Goal: Task Accomplishment & Management: Manage account settings

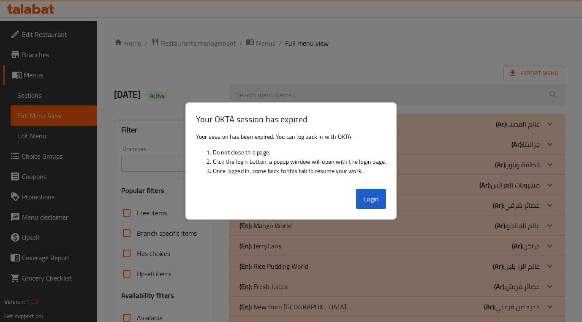
click at [376, 193] on button "Login" at bounding box center [371, 198] width 30 height 20
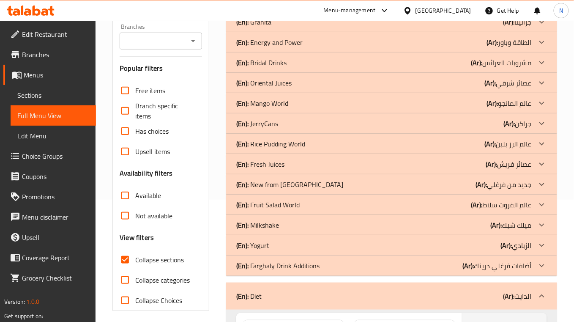
scroll to position [114, 0]
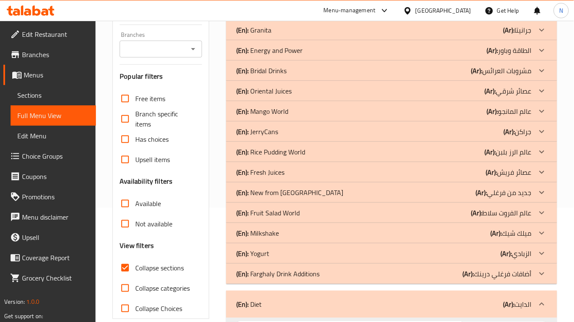
click at [519, 250] on p "(Ar): الزبادي" at bounding box center [516, 253] width 31 height 10
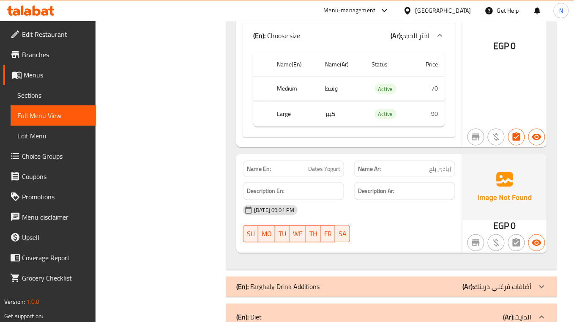
scroll to position [1973, 0]
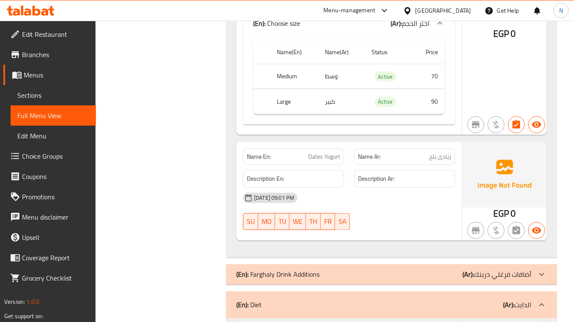
click at [328, 161] on span "Dates Yogurt" at bounding box center [324, 156] width 32 height 9
copy span "Dates Yogurt"
click at [293, 112] on th "Large" at bounding box center [294, 101] width 48 height 25
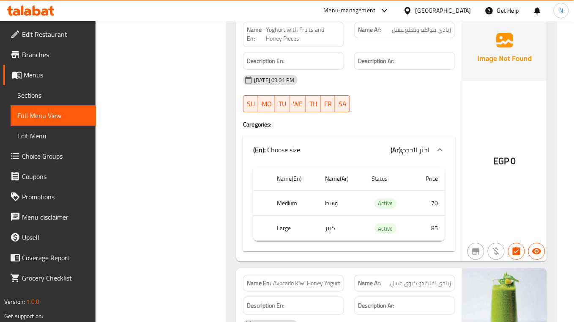
scroll to position [1579, 0]
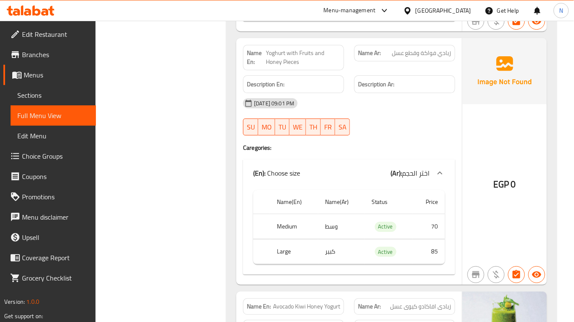
click at [300, 63] on span "Yoghurt with Fruits and Honey Pieces" at bounding box center [303, 58] width 74 height 18
copy span "Yoghurt with Fruits and Honey Pieces"
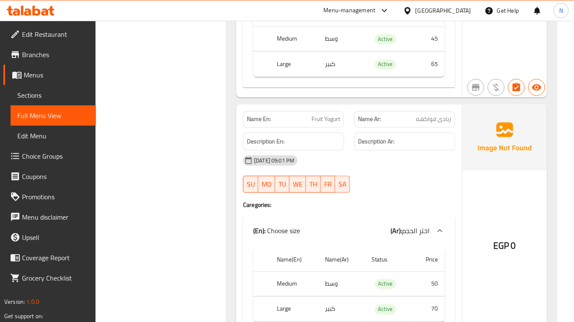
scroll to position [1241, 0]
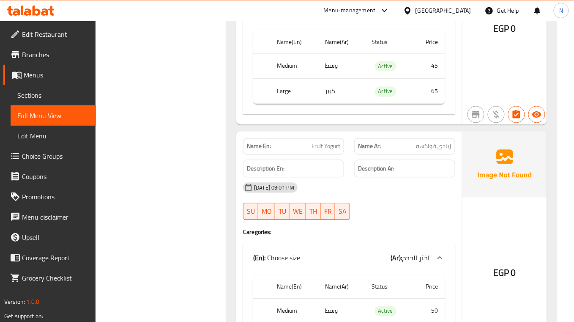
click at [279, 188] on div "[DATE] 09:01 PM" at bounding box center [349, 187] width 222 height 20
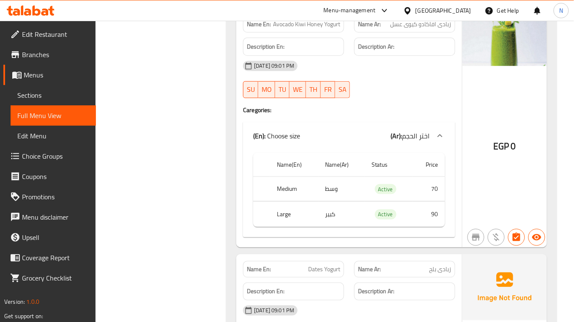
scroll to position [1579, 0]
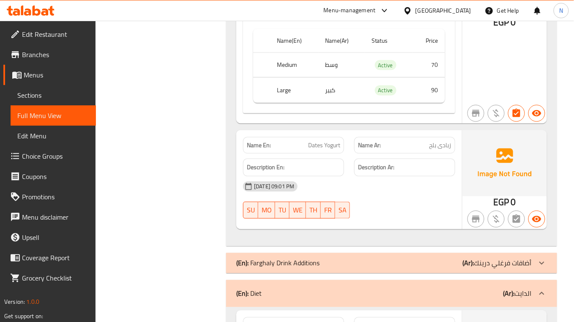
scroll to position [1917, 0]
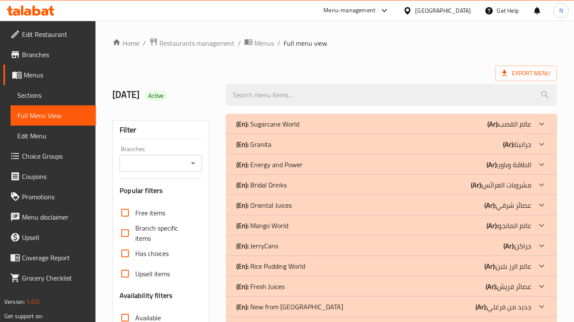
scroll to position [7465, 0]
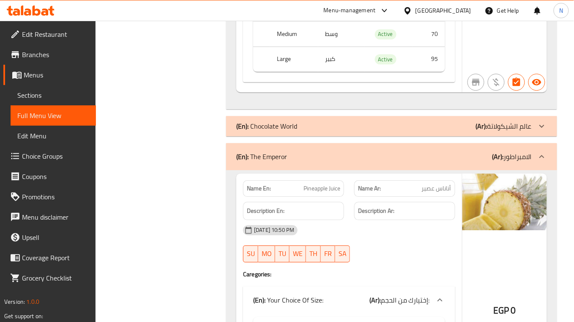
click at [356, 131] on div "(En): Chocolate World (Ar): عالم الشيكولاتة" at bounding box center [383, 126] width 295 height 10
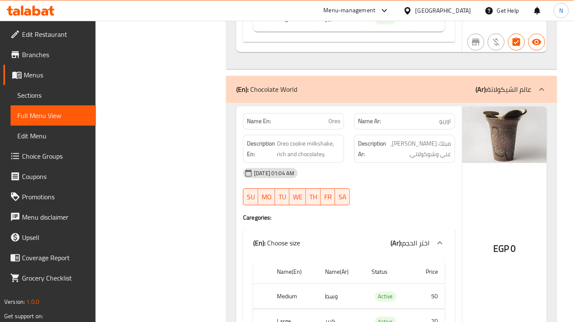
scroll to position [7522, 0]
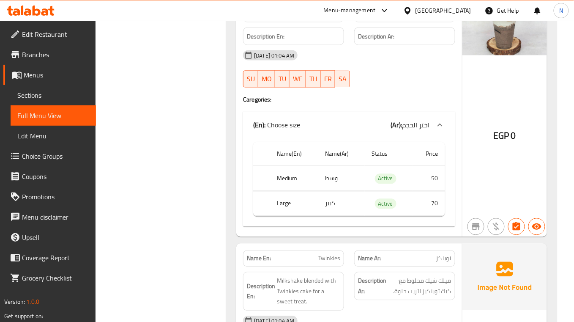
scroll to position [8141, 0]
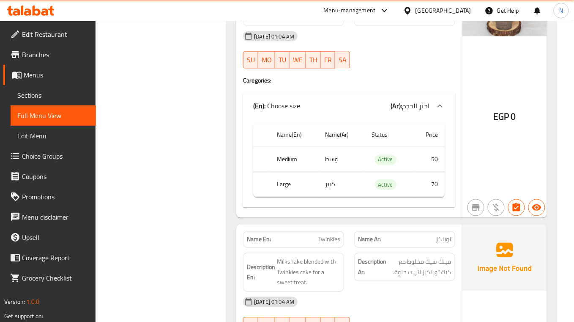
copy span "Borio Hit"
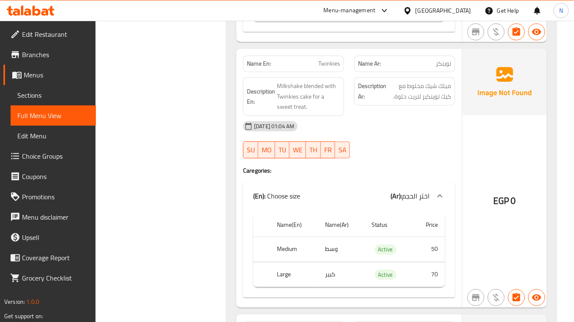
scroll to position [8374, 0]
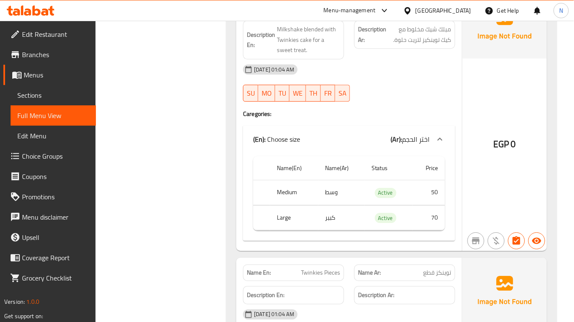
click at [344, 158] on div "Name En: Twinkies Name Ar: توينكز Description En: Milkshake blended with Twinki…" at bounding box center [349, 121] width 226 height 259
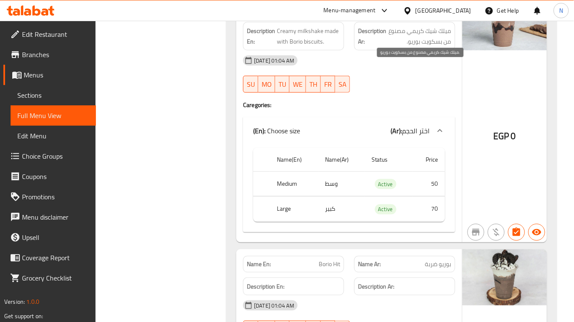
scroll to position [7797, 0]
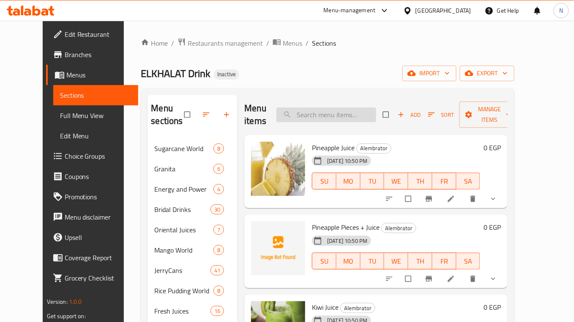
click at [348, 114] on input "search" at bounding box center [326, 114] width 100 height 15
paste input "Yoghurt with Fruits and Honey Pieces"
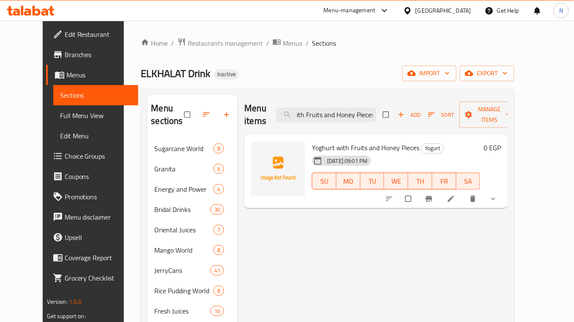
type input "Yoghurt with Fruits and Honey Pieces"
click at [455, 194] on icon at bounding box center [451, 198] width 8 height 8
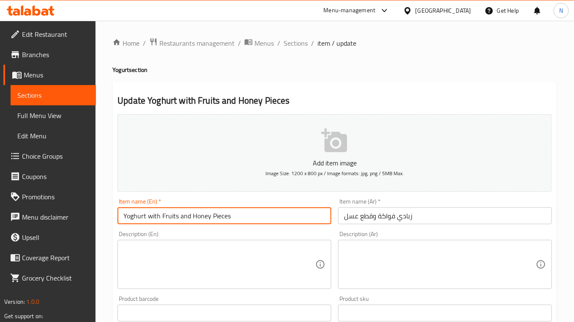
click at [172, 217] on input "Yoghurt with Fruits and Honey Pieces" at bounding box center [224, 215] width 214 height 17
click at [154, 217] on input "Yoghurt with and Honey Pieces" at bounding box center [224, 215] width 214 height 17
click at [125, 217] on input "Yoghurt and Honey Pieces" at bounding box center [224, 215] width 214 height 17
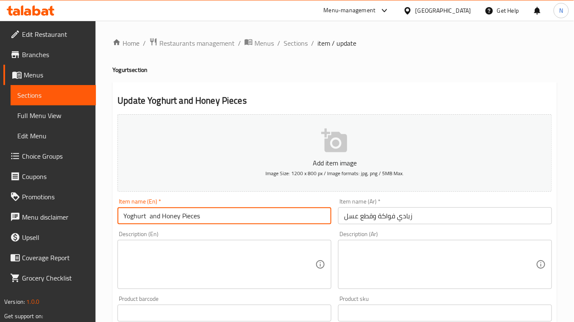
paste input "Fruits"
type input "Fruits Yoghurt and Honey Pieces"
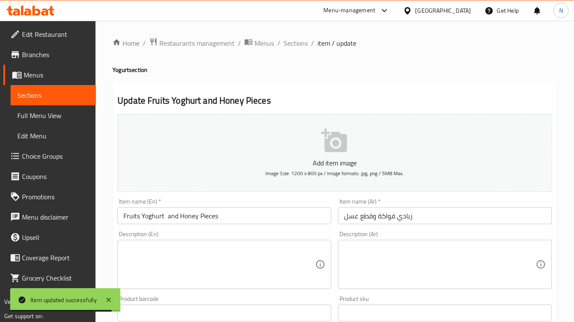
click at [285, 49] on div "Home / Restaurants management / Menus / Sections / item / update Yogurt section…" at bounding box center [334, 318] width 444 height 561
click at [293, 44] on span "Sections" at bounding box center [295, 43] width 24 height 10
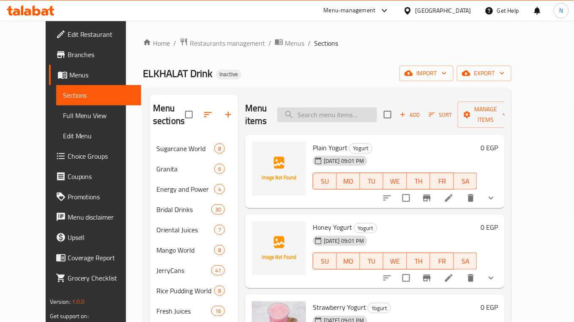
click at [357, 115] on input "search" at bounding box center [327, 114] width 100 height 15
paste input "Borio Hit"
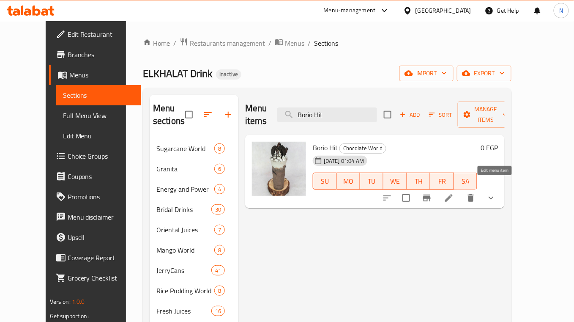
type input "Borio Hit"
click at [452, 194] on icon at bounding box center [449, 198] width 8 height 8
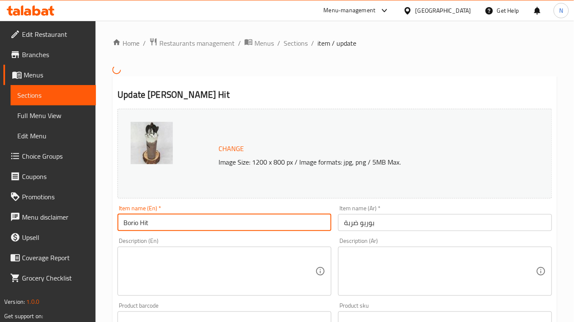
drag, startPoint x: 140, startPoint y: 226, endPoint x: 168, endPoint y: 229, distance: 28.1
click at [168, 229] on input "Borio Hit" at bounding box center [224, 222] width 214 height 17
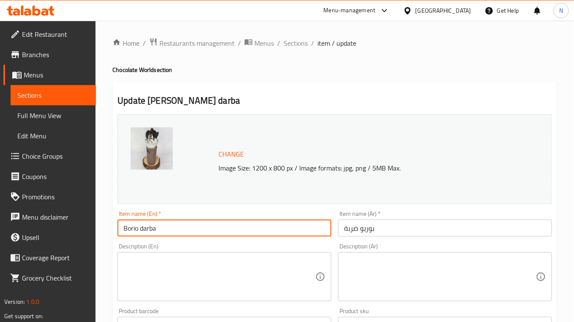
type input "Borio darba"
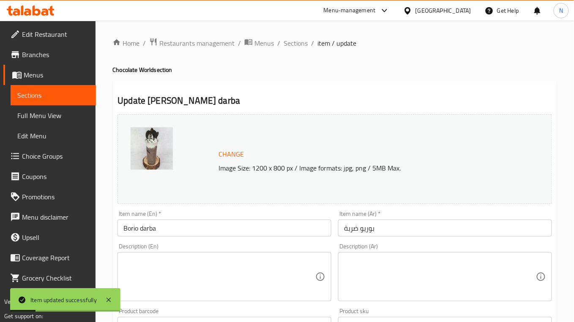
click at [293, 49] on div "Home / Restaurants management / Menus / Sections / item / update Chocolate Worl…" at bounding box center [334, 325] width 444 height 574
click at [287, 43] on span "Sections" at bounding box center [295, 43] width 24 height 10
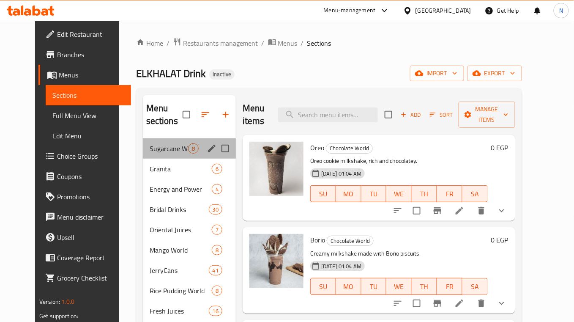
click at [169, 155] on div "Sugarcane World 8" at bounding box center [189, 148] width 93 height 20
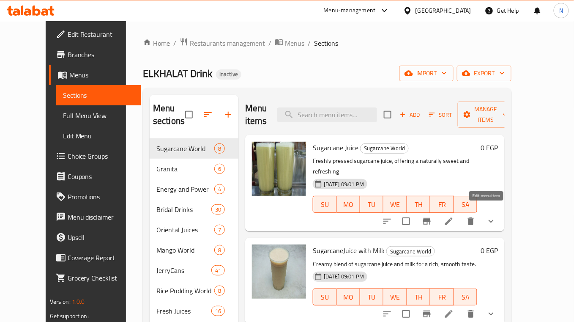
click at [452, 217] on icon at bounding box center [449, 221] width 8 height 8
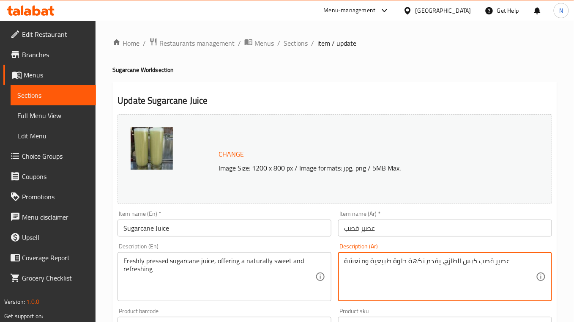
click at [455, 259] on textarea "عصير قصب كبس الطازج، يقدم نكهة حلوة طبيعية ومنعشة" at bounding box center [440, 276] width 192 height 40
type textarea "عصير قصب كبس طازج، يقدم نكهة حلوة طبيعية ومنعشة"
click at [421, 229] on input "عصير قصب" at bounding box center [445, 227] width 214 height 17
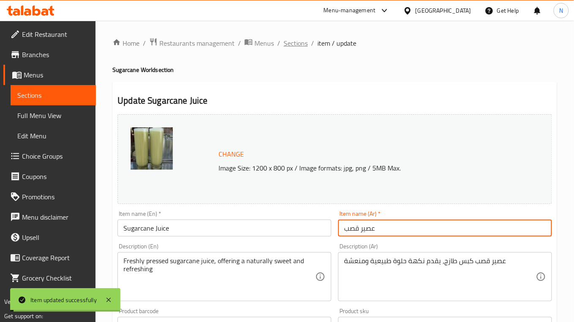
click at [287, 45] on span "Sections" at bounding box center [295, 43] width 24 height 10
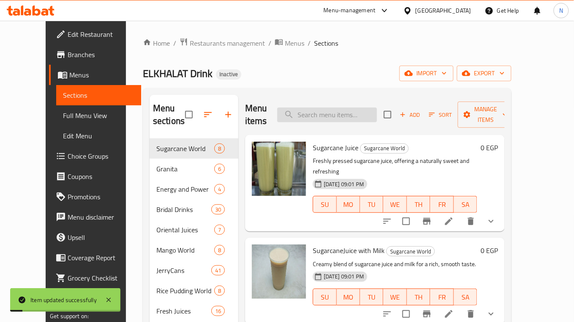
click at [376, 109] on input "search" at bounding box center [327, 114] width 100 height 15
paste input "Tamarind"
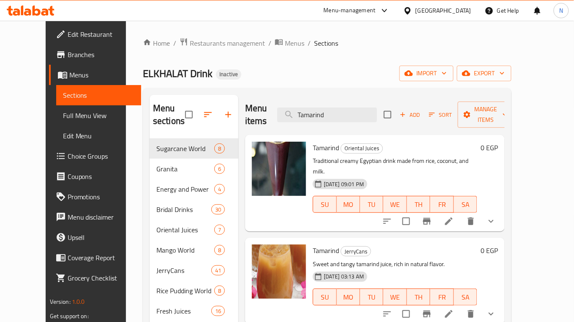
type input "Tamarind"
click at [452, 217] on icon at bounding box center [449, 221] width 8 height 8
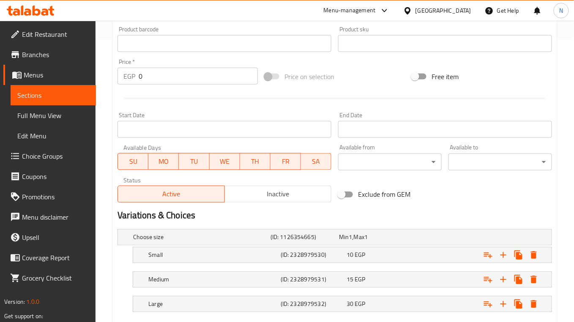
scroll to position [332, 0]
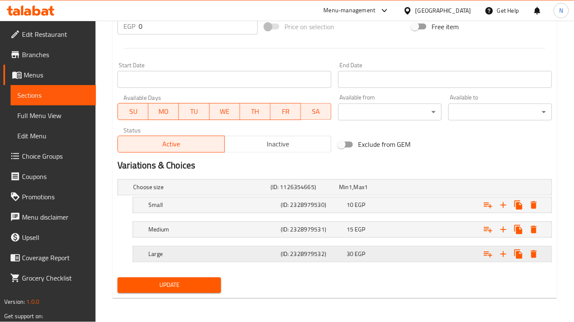
click at [385, 254] on div "30 EGP" at bounding box center [377, 254] width 63 height 8
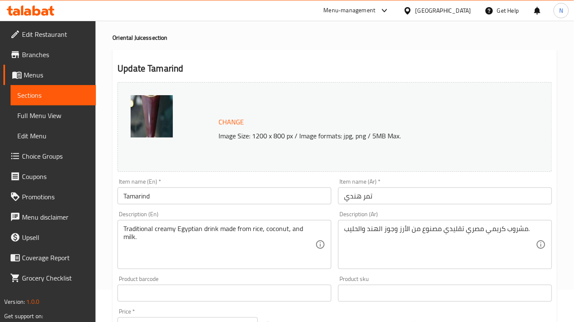
scroll to position [0, 0]
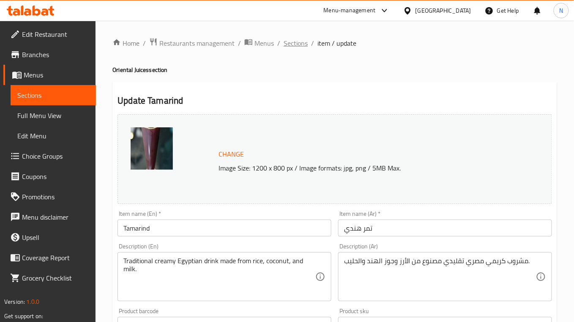
click at [286, 44] on span "Sections" at bounding box center [295, 43] width 24 height 10
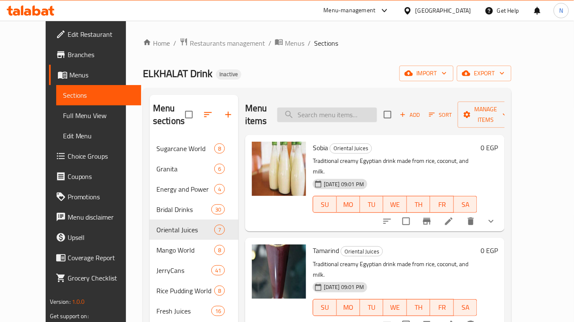
click at [341, 116] on input "search" at bounding box center [327, 114] width 100 height 15
paste input "Tamarind"
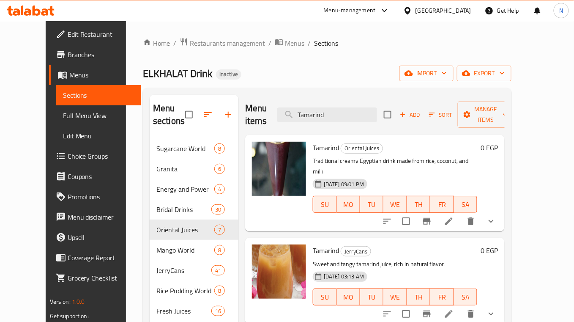
type input "Tamarind"
click at [461, 213] on li at bounding box center [449, 220] width 24 height 15
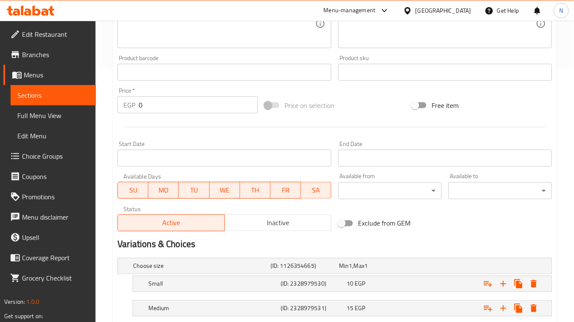
scroll to position [332, 0]
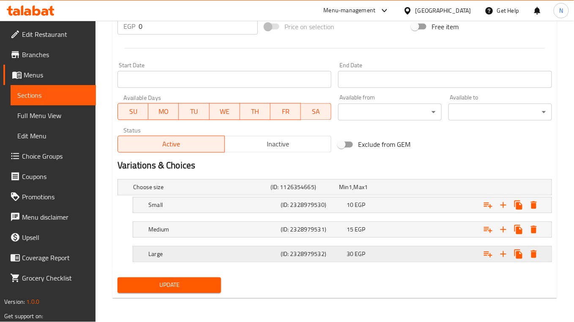
click at [352, 259] on div "30 EGP" at bounding box center [378, 254] width 66 height 12
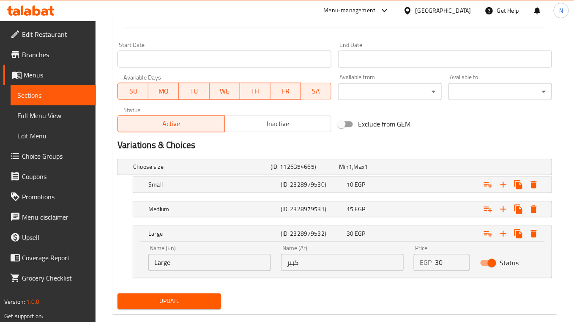
scroll to position [369, 0]
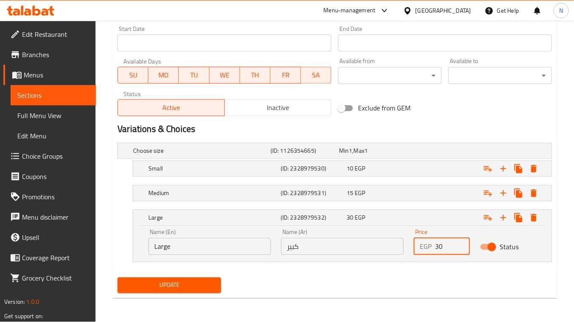
drag, startPoint x: 401, startPoint y: 243, endPoint x: 396, endPoint y: 243, distance: 4.6
click at [396, 243] on div "Name (En) Large Name (En) Name (Ar) كبير Name (Ar) Price EGP 30 Price Status" at bounding box center [342, 242] width 398 height 36
type input "20"
click at [203, 282] on span "Update" at bounding box center [169, 285] width 90 height 11
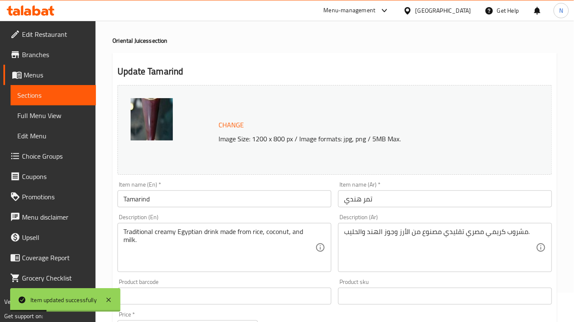
scroll to position [0, 0]
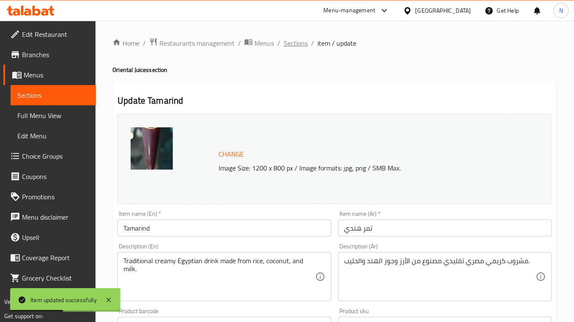
click at [305, 41] on span "Sections" at bounding box center [295, 43] width 24 height 10
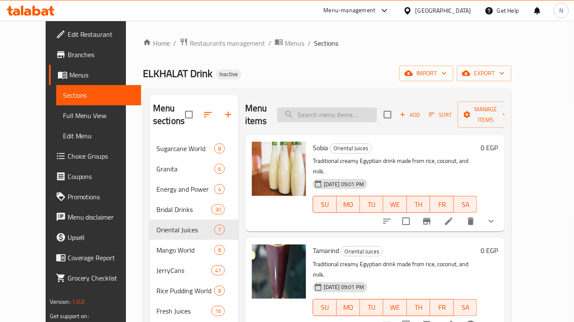
click at [362, 120] on input "search" at bounding box center [327, 114] width 100 height 15
paste input "Fruit Salad Ice Nuts largre"
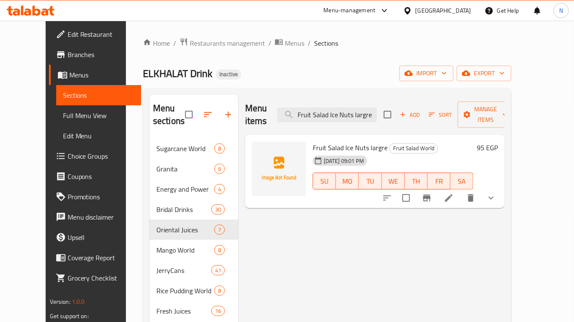
type input "Fruit Salad Ice Nuts largre"
click at [461, 191] on li at bounding box center [449, 197] width 24 height 15
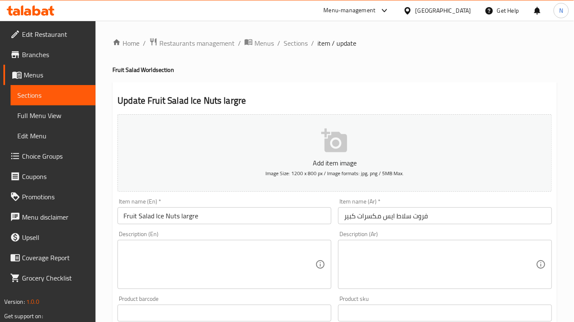
scroll to position [290, 0]
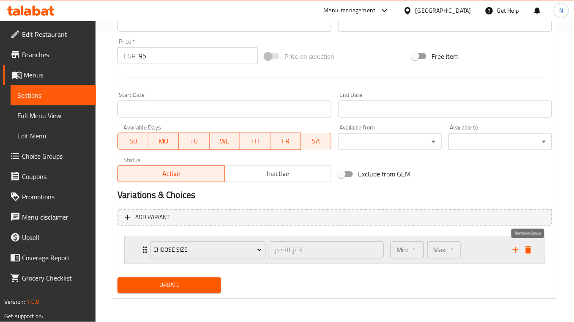
click at [531, 251] on icon "delete" at bounding box center [528, 250] width 6 height 8
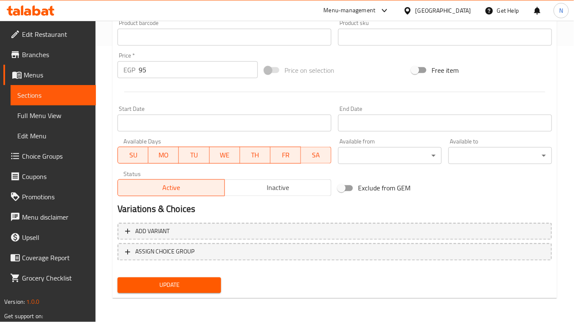
scroll to position [275, 0]
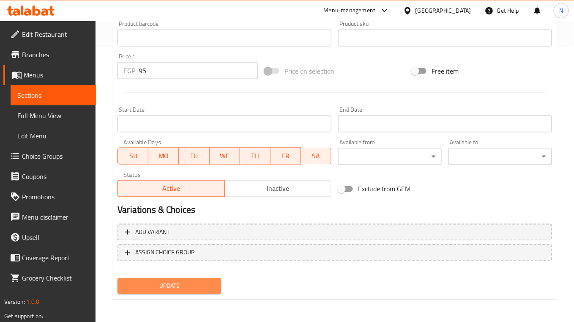
click at [207, 281] on span "Update" at bounding box center [169, 286] width 90 height 11
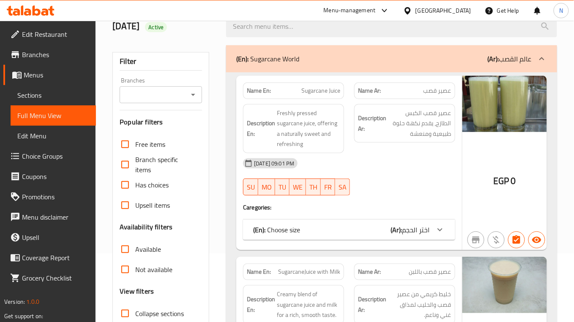
scroll to position [169, 0]
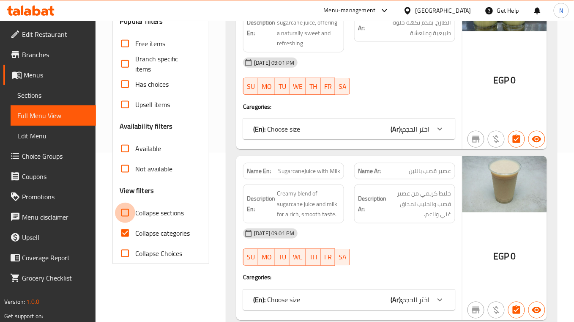
click at [132, 207] on input "Collapse sections" at bounding box center [125, 212] width 20 height 20
checkbox input "true"
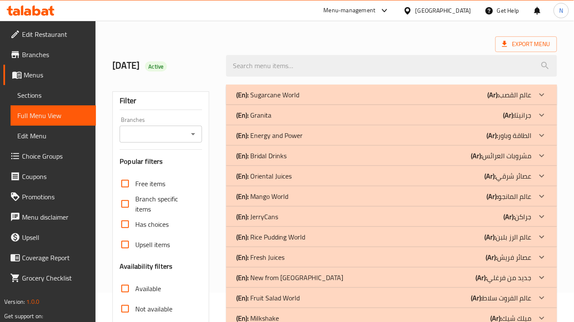
scroll to position [56, 0]
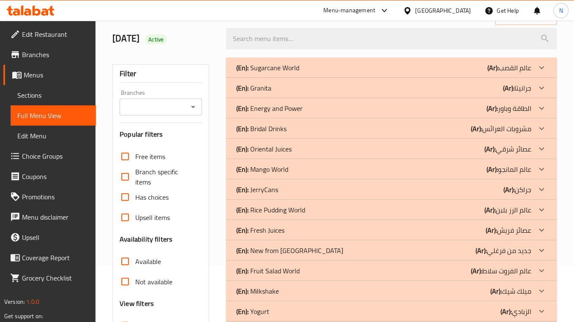
click at [477, 237] on div "(En): Fresh Juices (Ar): عصائر فريش" at bounding box center [391, 230] width 331 height 20
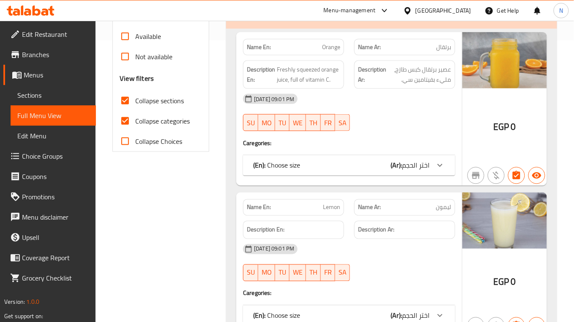
scroll to position [281, 0]
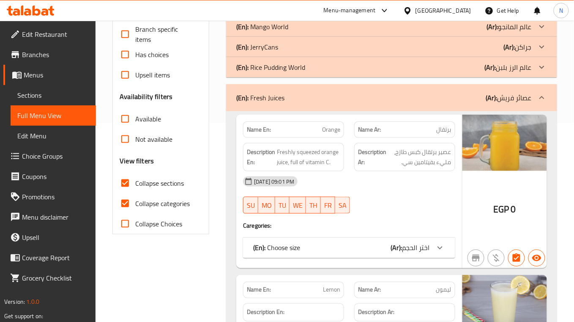
scroll to position [0, 0]
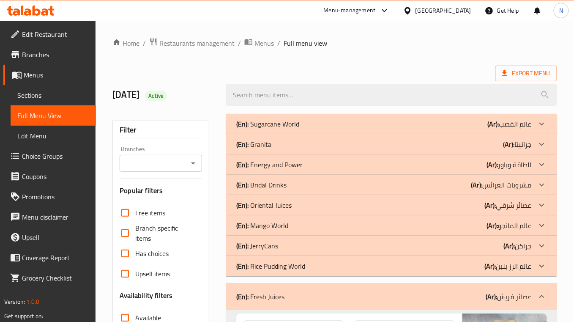
click at [291, 123] on p "(En): Sugarcane World" at bounding box center [267, 124] width 63 height 10
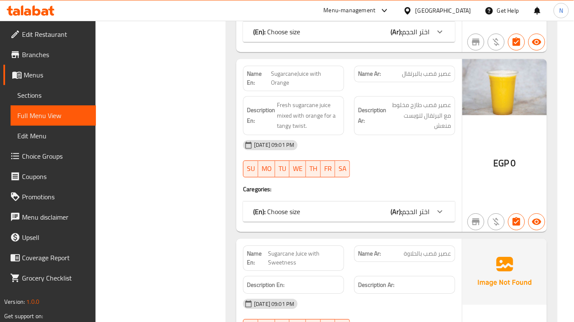
scroll to position [687, 0]
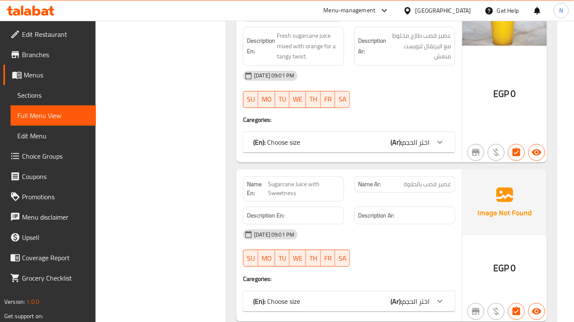
click at [419, 144] on span "اختر الحجم" at bounding box center [416, 142] width 28 height 13
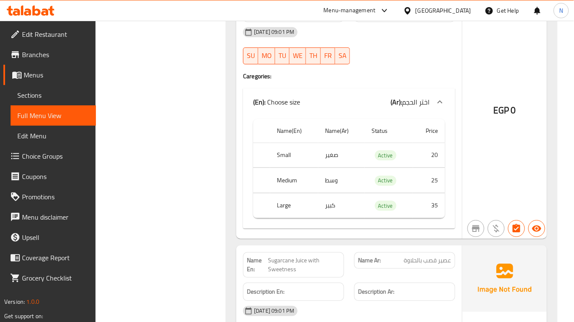
scroll to position [631, 0]
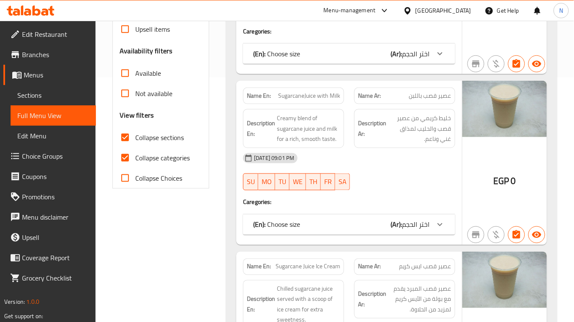
scroll to position [180, 0]
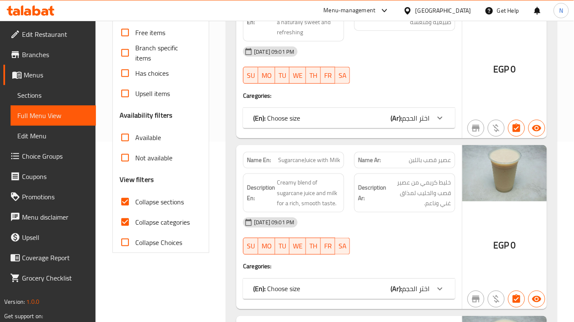
click at [163, 224] on span "Collapse categories" at bounding box center [162, 222] width 55 height 10
click at [135, 224] on input "Collapse categories" at bounding box center [125, 222] width 20 height 20
checkbox input "false"
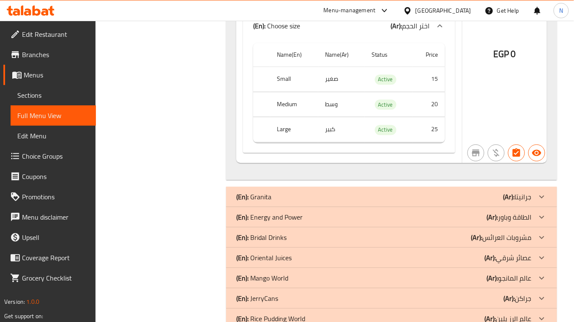
scroll to position [2348, 0]
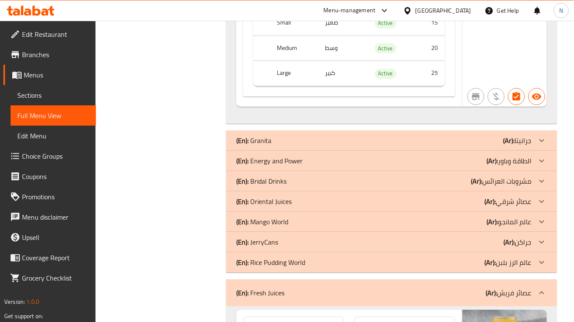
click at [444, 206] on div "(En): Oriental Juices (Ar): عصائر شرقي" at bounding box center [383, 201] width 295 height 10
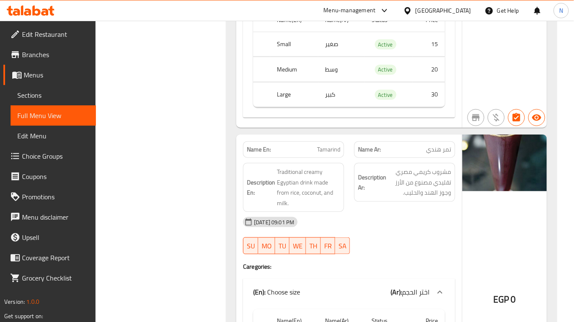
scroll to position [2799, 0]
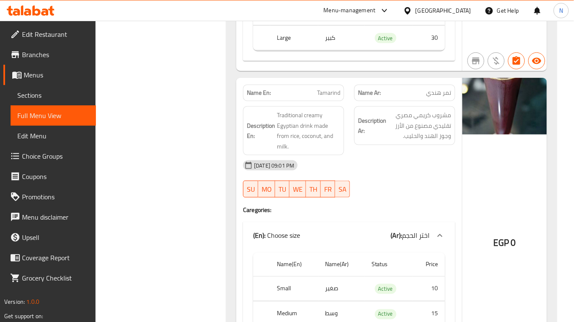
click at [395, 175] on div "[DATE] 09:01 PM" at bounding box center [349, 165] width 222 height 20
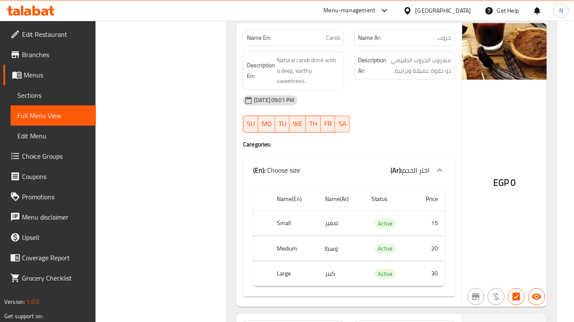
scroll to position [3137, 0]
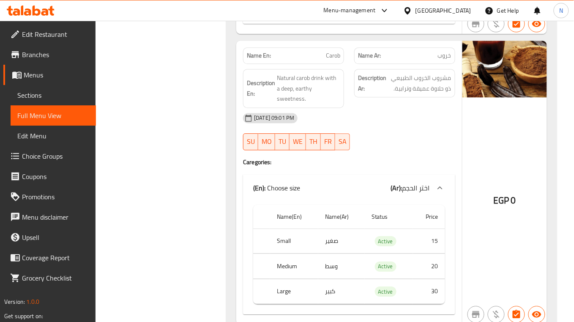
click at [382, 155] on div at bounding box center [404, 150] width 111 height 10
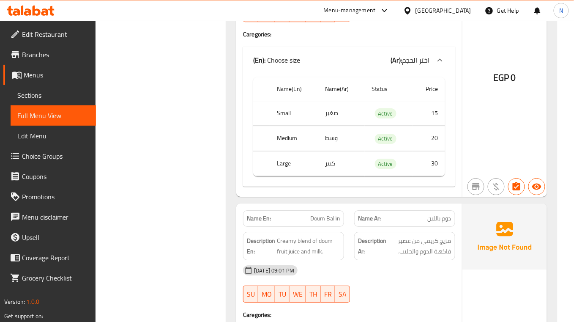
scroll to position [3869, 0]
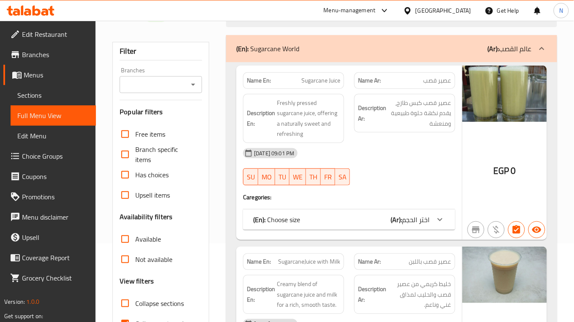
scroll to position [169, 0]
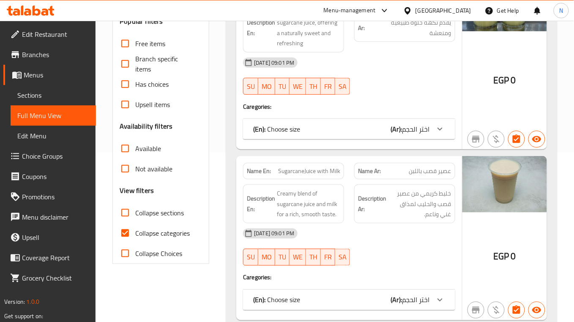
click at [155, 221] on label "Collapse sections" at bounding box center [149, 212] width 69 height 20
click at [135, 221] on input "Collapse sections" at bounding box center [125, 212] width 20 height 20
checkbox input "true"
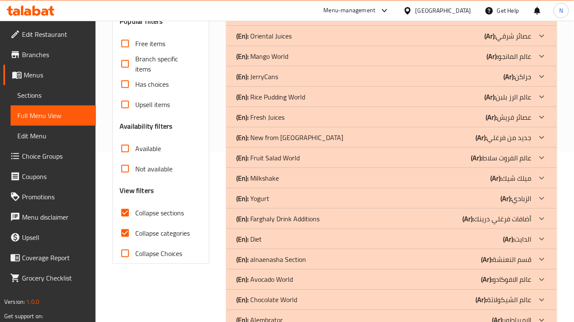
click at [150, 236] on span "Collapse categories" at bounding box center [162, 233] width 55 height 10
click at [135, 236] on input "Collapse categories" at bounding box center [125, 233] width 20 height 20
checkbox input "false"
click at [462, 161] on div "(En): Fruit Salad World (Ar): عالم الفروت سلاط" at bounding box center [383, 158] width 295 height 10
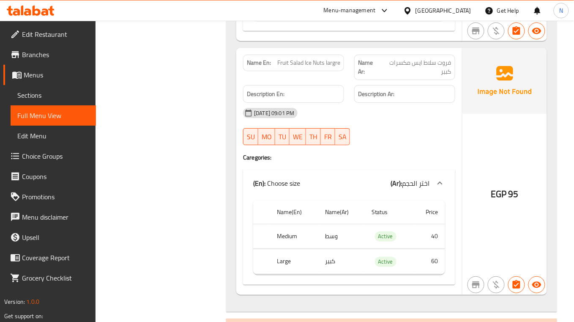
scroll to position [845, 0]
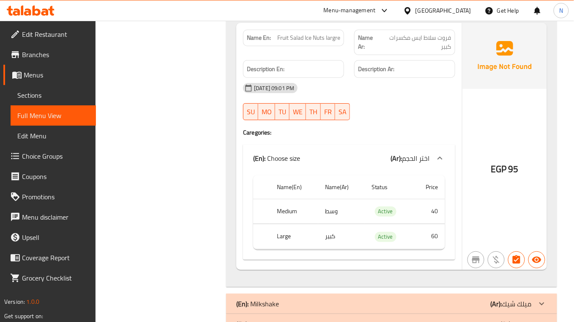
click at [324, 42] on span "Fruit Salad Ice Nuts largre" at bounding box center [308, 37] width 63 height 9
copy span "Fruit Salad Ice Nuts largre"
click at [332, 42] on span "Fruit Salad Ice Nuts largre" at bounding box center [308, 37] width 63 height 9
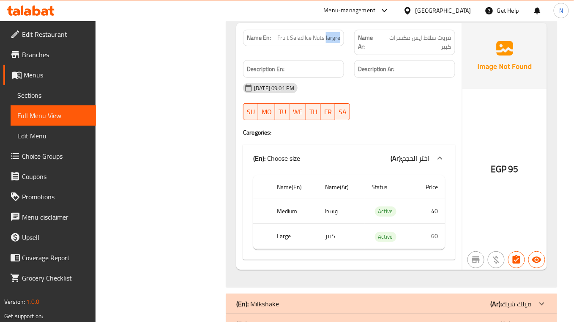
click at [332, 42] on span "Fruit Salad Ice Nuts largre" at bounding box center [308, 37] width 63 height 9
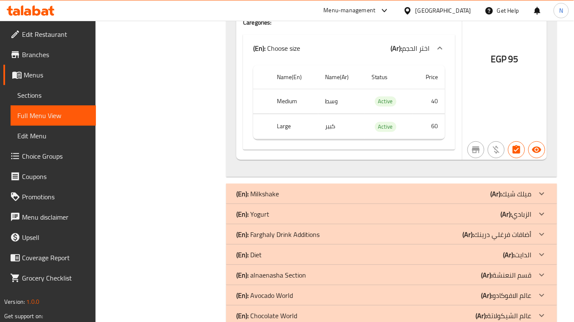
scroll to position [1041, 0]
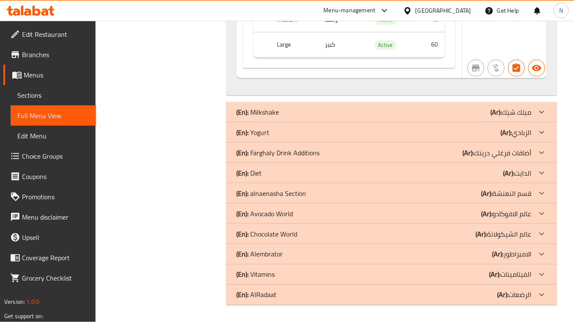
click at [497, 171] on div "(En): Diet (Ar): الدايت" at bounding box center [383, 173] width 295 height 10
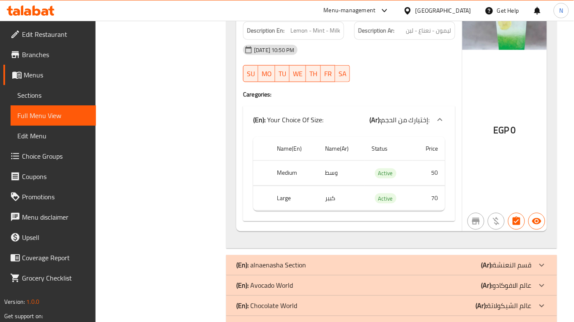
scroll to position [2788, 0]
